Goal: Find specific page/section: Find specific page/section

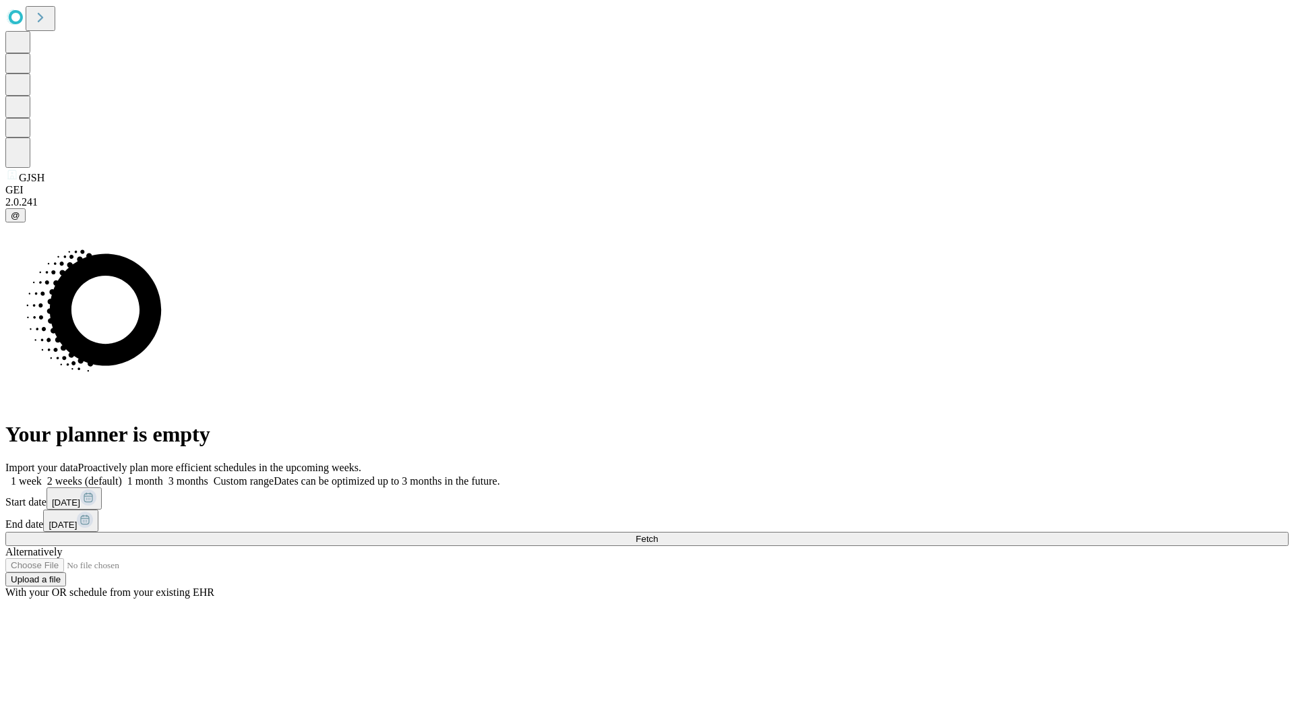
click at [658, 534] on span "Fetch" at bounding box center [646, 539] width 22 height 10
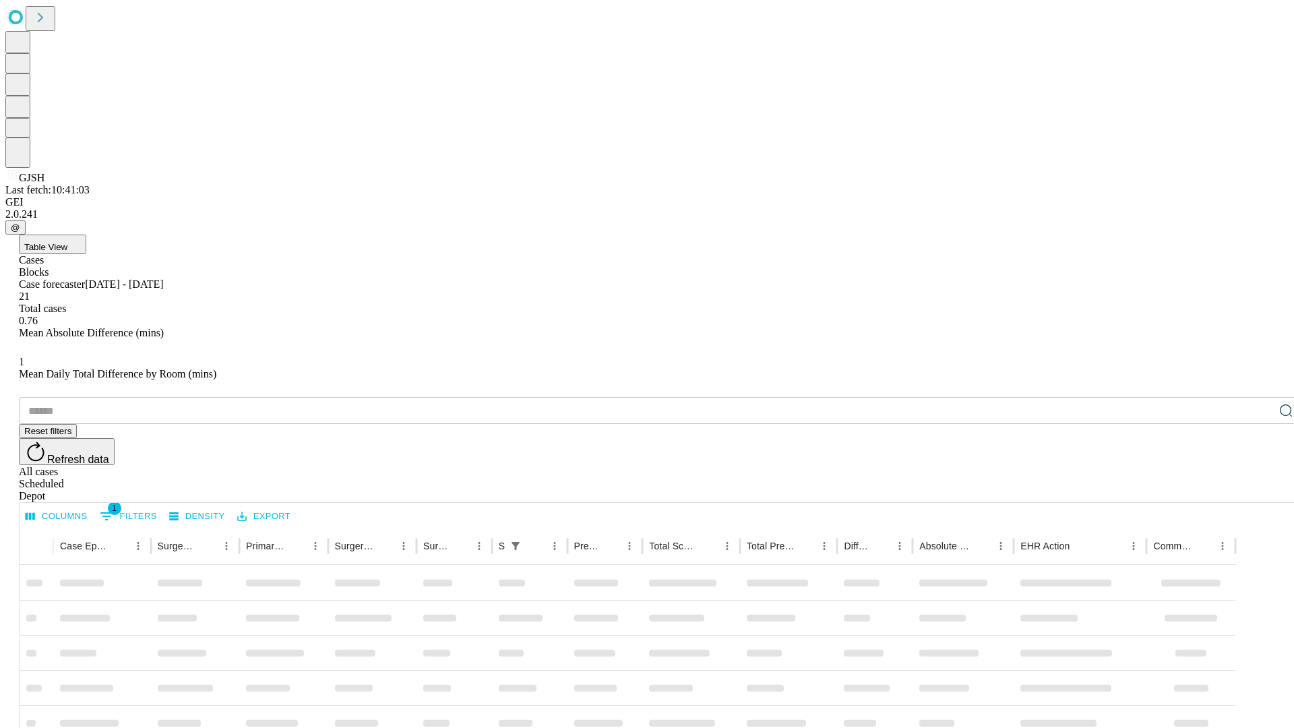
click at [1259, 490] on div "Depot" at bounding box center [660, 496] width 1283 height 12
